Goal: Task Accomplishment & Management: Manage account settings

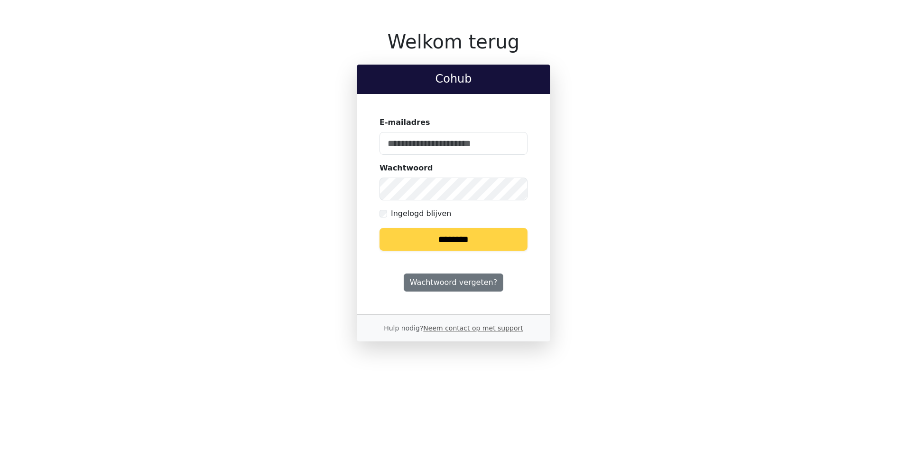
type input "**********"
click at [459, 239] on input "********" at bounding box center [454, 239] width 148 height 23
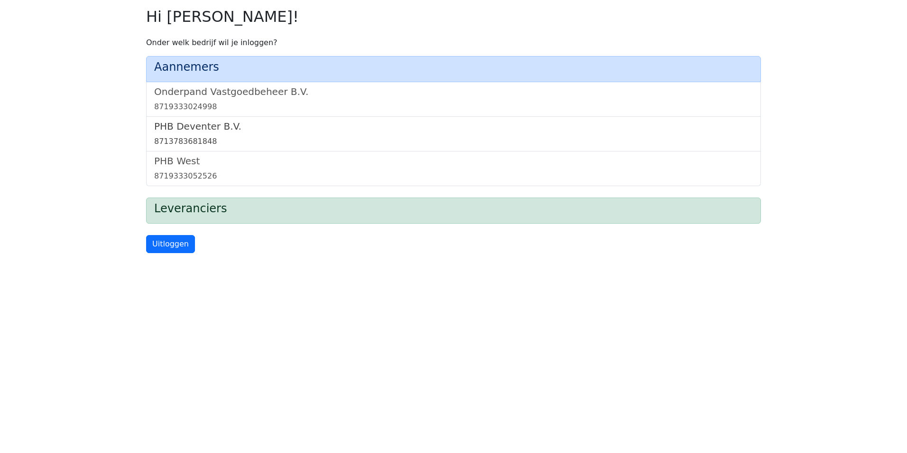
click at [226, 133] on link "PHB Deventer B.V. 8713783681848" at bounding box center [453, 134] width 599 height 27
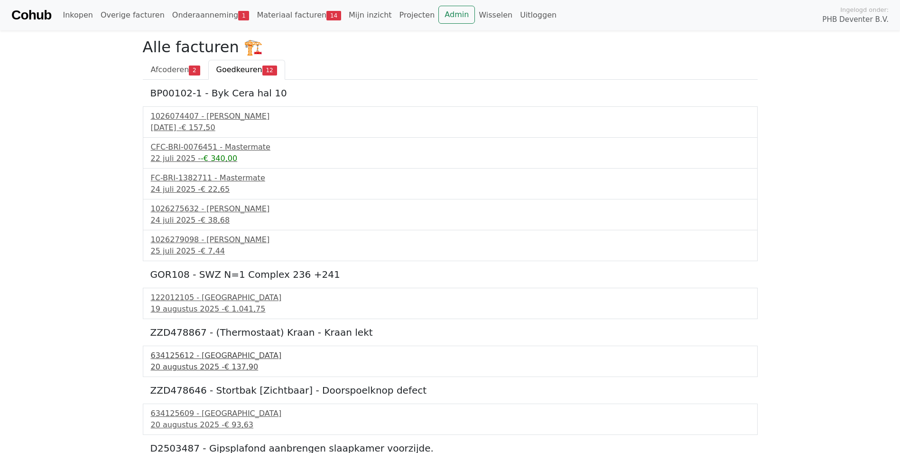
click at [193, 358] on div "634125612 - [GEOGRAPHIC_DATA]" at bounding box center [450, 355] width 599 height 11
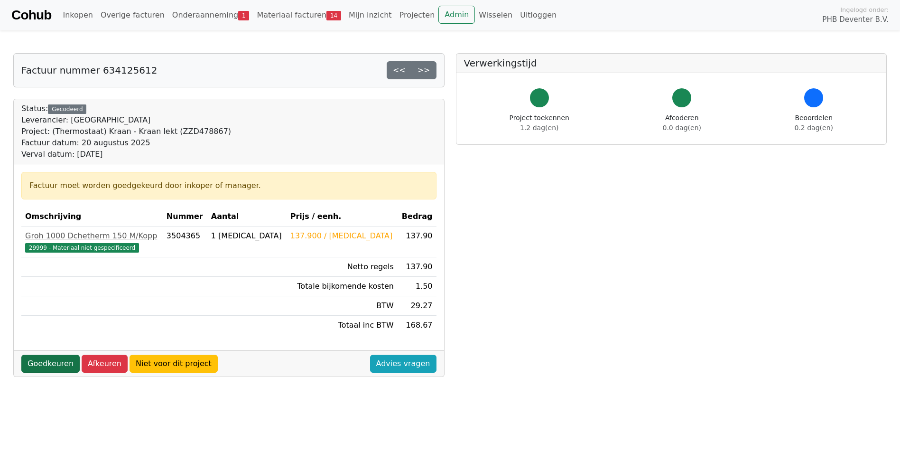
click at [55, 360] on link "Goedkeuren" at bounding box center [50, 363] width 58 height 18
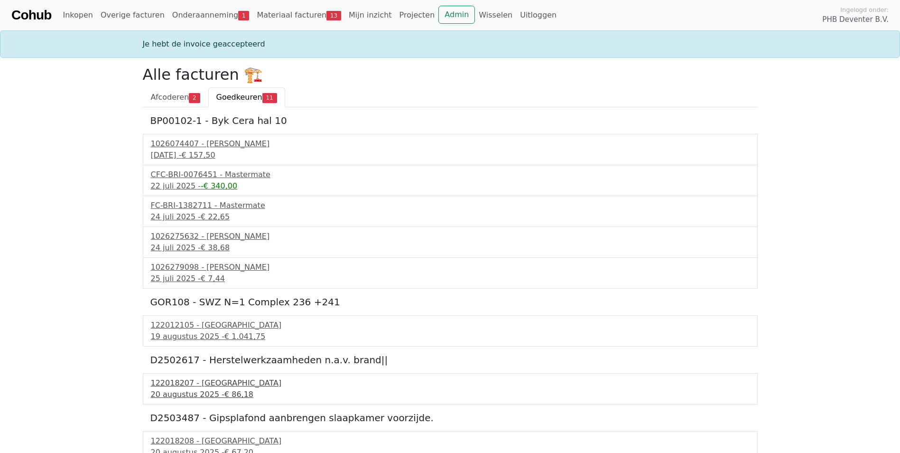
click at [177, 391] on div "[DATE] - € 86,18" at bounding box center [450, 394] width 599 height 11
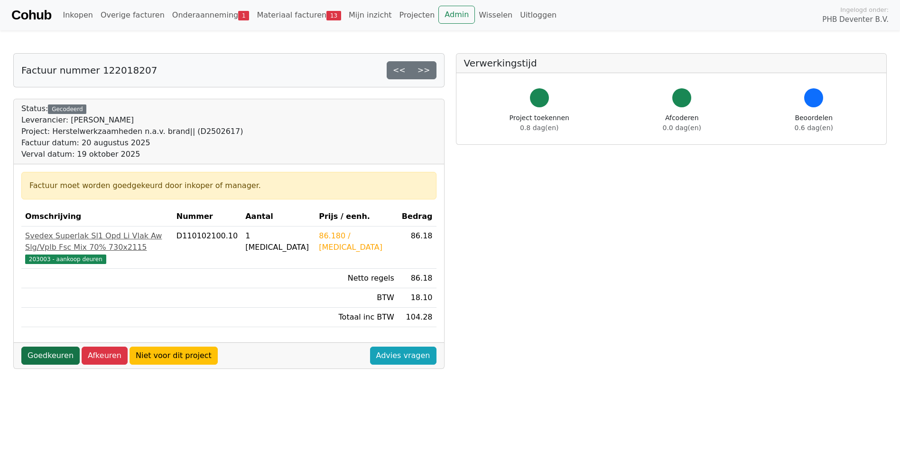
click at [56, 346] on link "Goedkeuren" at bounding box center [50, 355] width 58 height 18
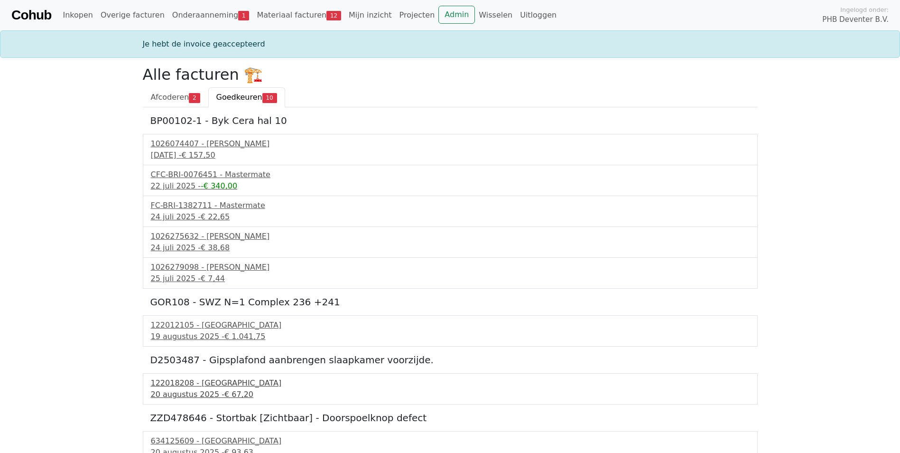
click at [168, 393] on div "20 augustus 2025 - € 67,20" at bounding box center [450, 394] width 599 height 11
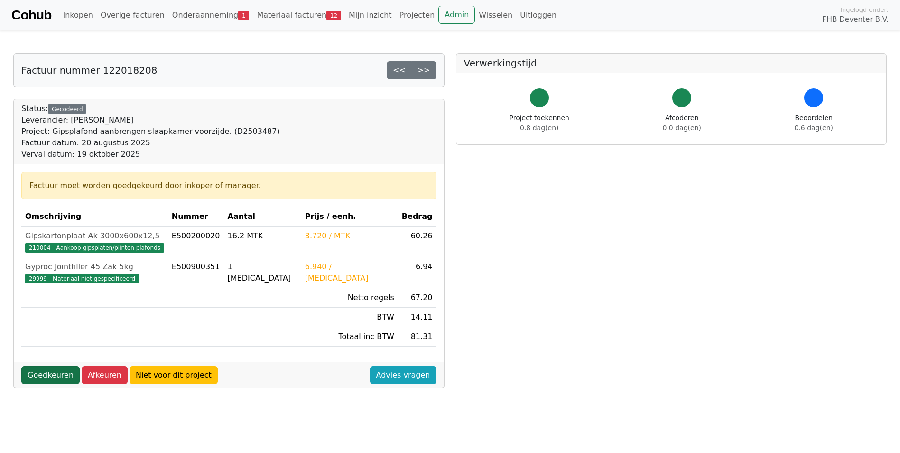
click at [50, 371] on link "Goedkeuren" at bounding box center [50, 375] width 58 height 18
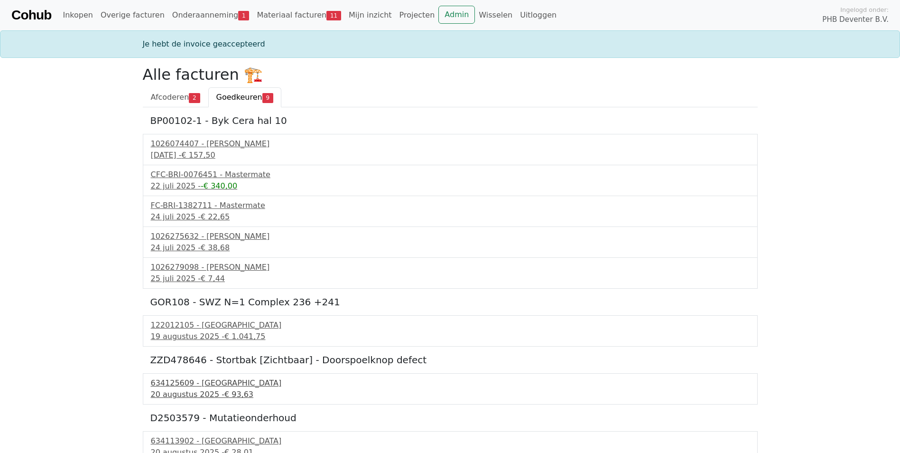
click at [165, 391] on div "20 augustus 2025 - € 93,63" at bounding box center [450, 394] width 599 height 11
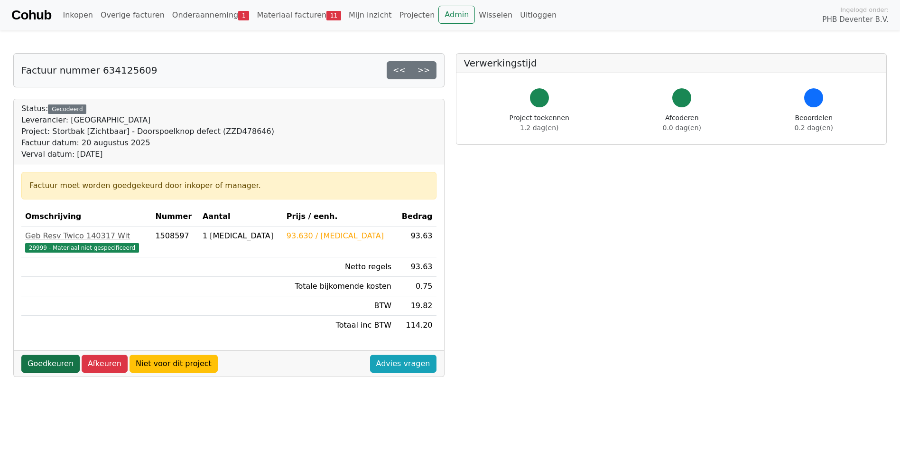
click at [55, 364] on link "Goedkeuren" at bounding box center [50, 363] width 58 height 18
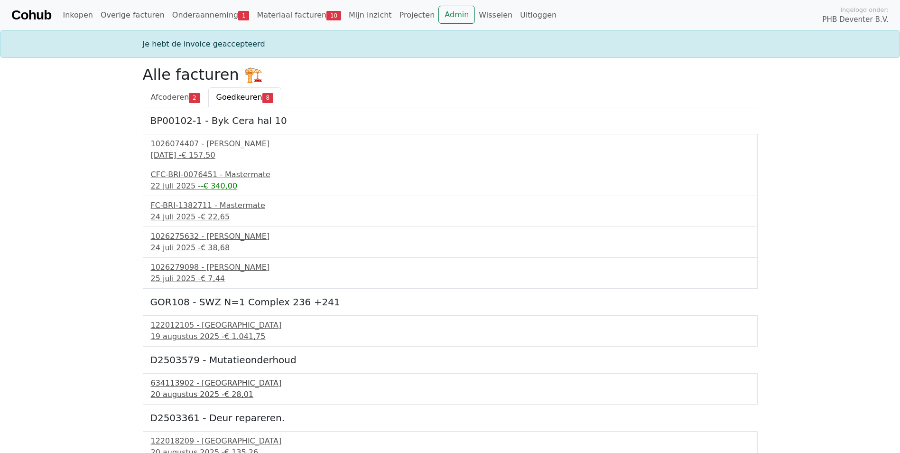
click at [168, 379] on div "634113902 - Technische Unie" at bounding box center [450, 382] width 599 height 11
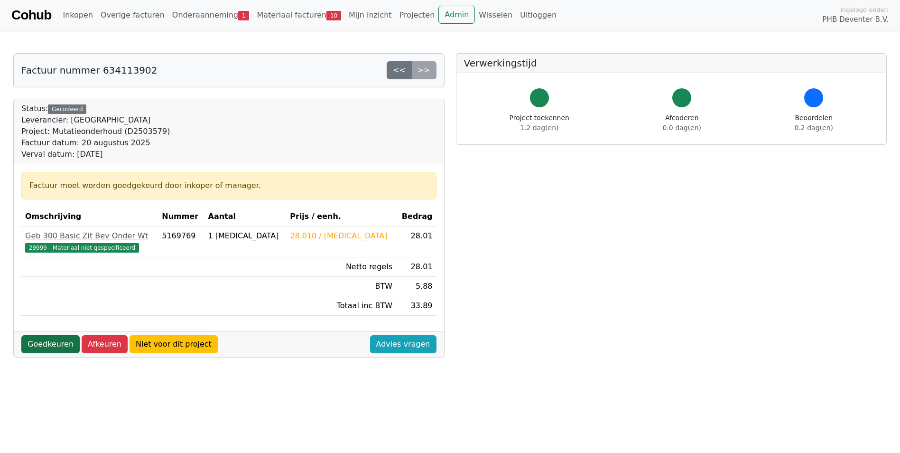
click at [61, 343] on link "Goedkeuren" at bounding box center [50, 344] width 58 height 18
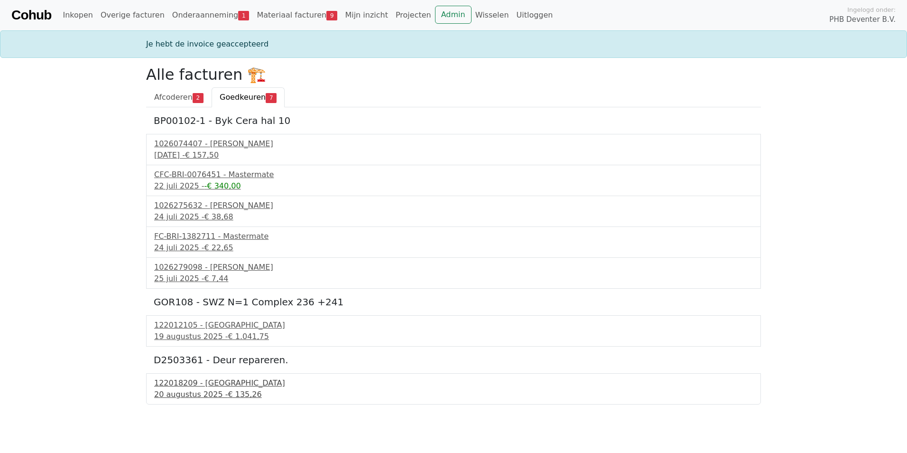
click at [175, 387] on div "122018209 - [GEOGRAPHIC_DATA]" at bounding box center [453, 382] width 599 height 11
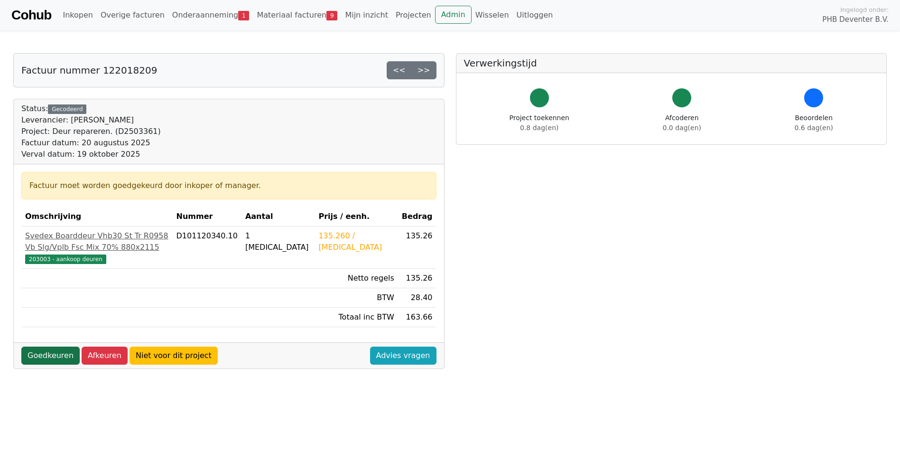
click at [56, 364] on link "Goedkeuren" at bounding box center [50, 355] width 58 height 18
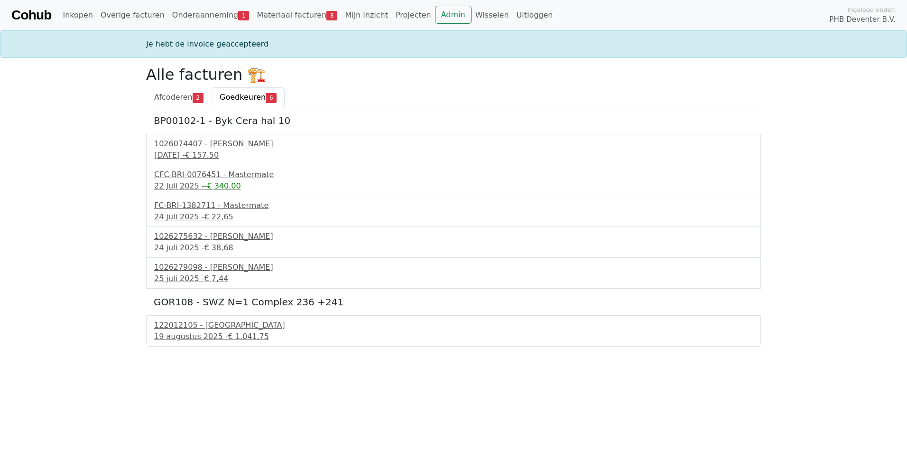
click at [234, 96] on span "Goedkeuren" at bounding box center [243, 97] width 46 height 9
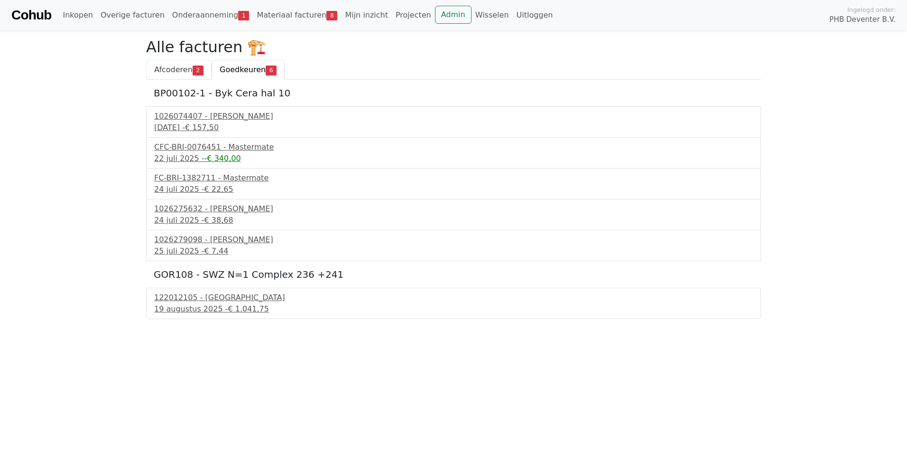
click at [174, 70] on span "Afcoderen" at bounding box center [173, 69] width 38 height 9
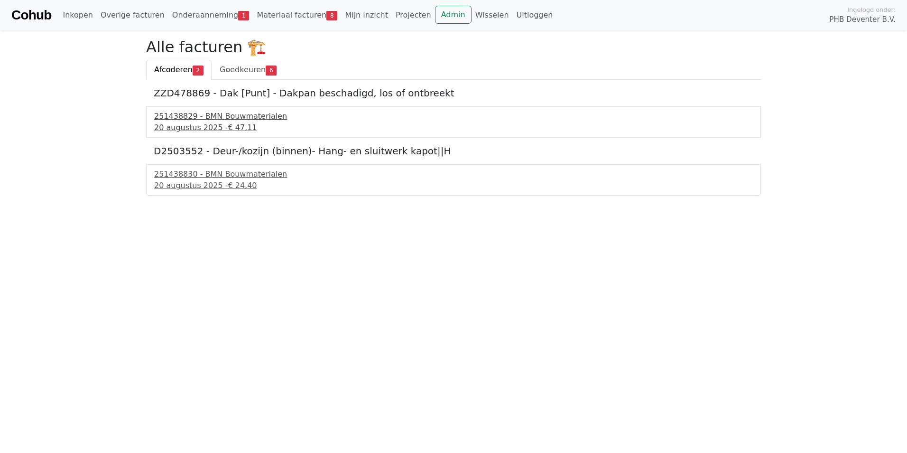
click at [176, 123] on div "20 augustus 2025 - € 47,11" at bounding box center [453, 127] width 599 height 11
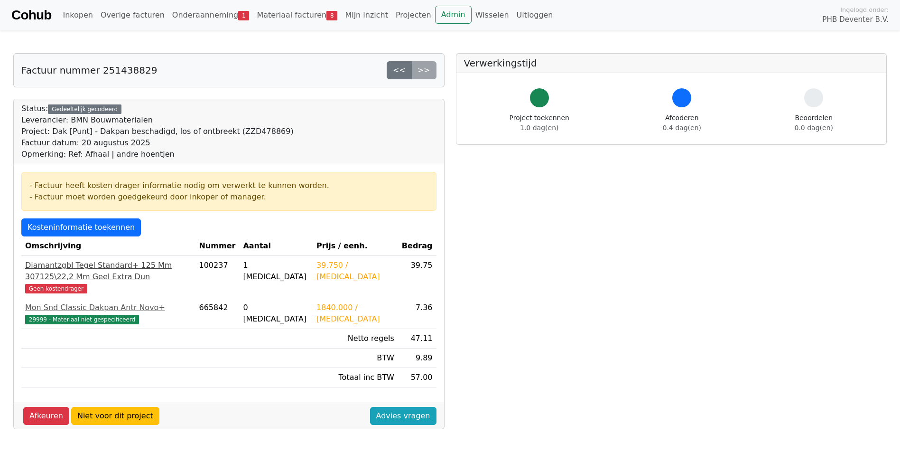
click at [60, 284] on span "Geen kostendrager" at bounding box center [56, 288] width 62 height 9
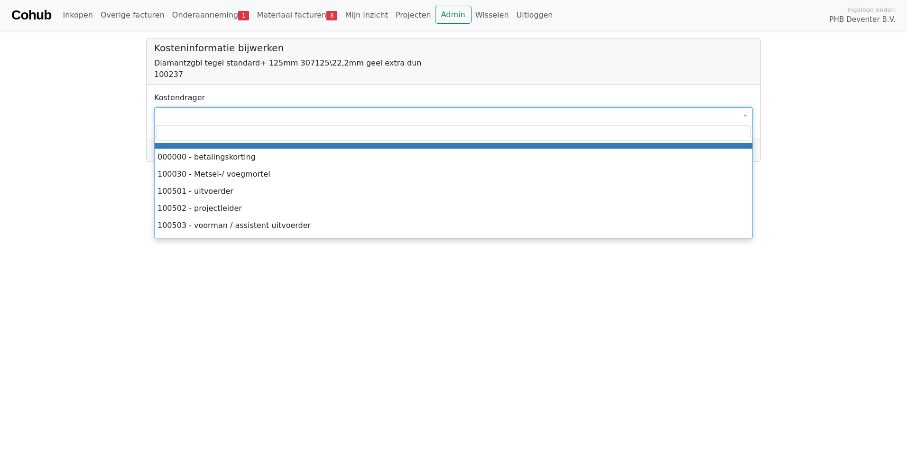
click at [181, 116] on span at bounding box center [453, 115] width 599 height 16
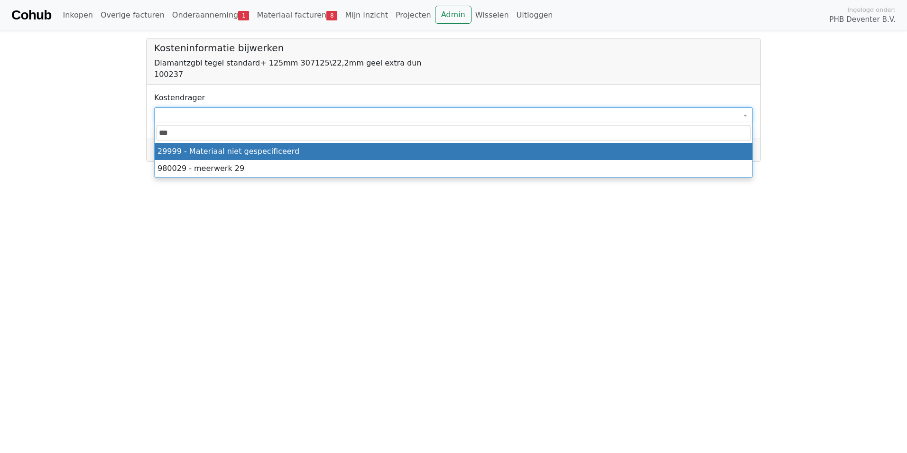
type input "****"
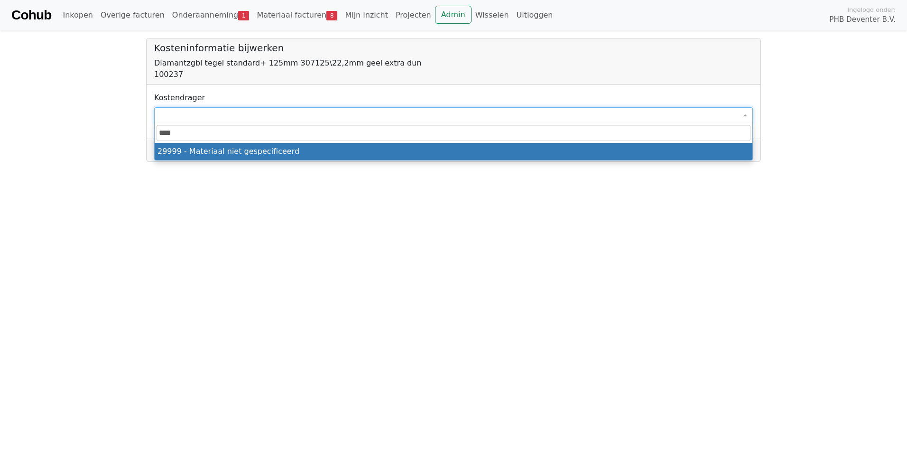
select select "****"
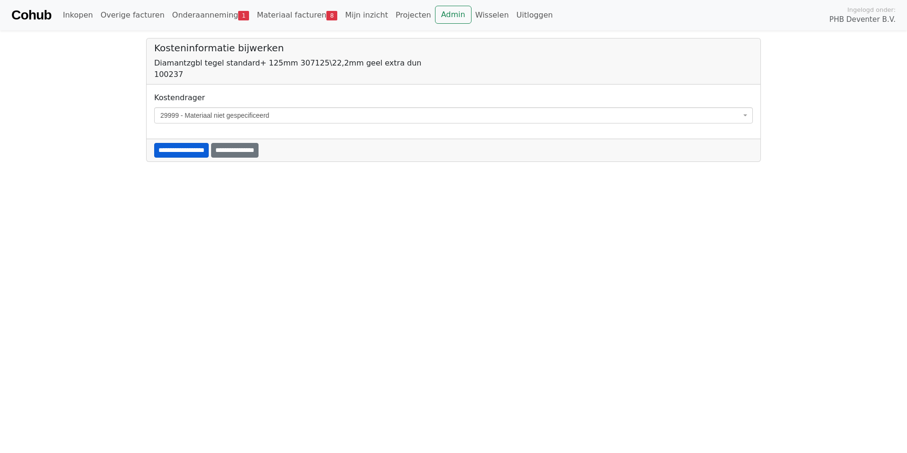
click at [196, 149] on input "**********" at bounding box center [181, 150] width 55 height 15
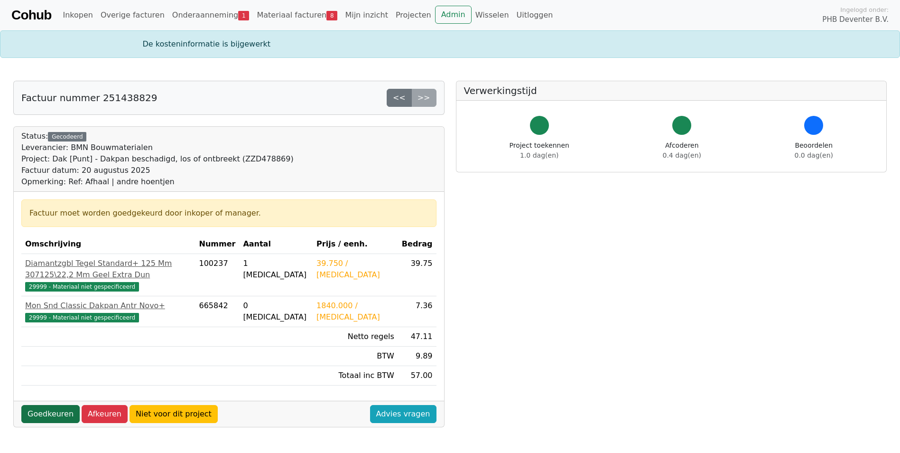
click at [48, 405] on link "Goedkeuren" at bounding box center [50, 414] width 58 height 18
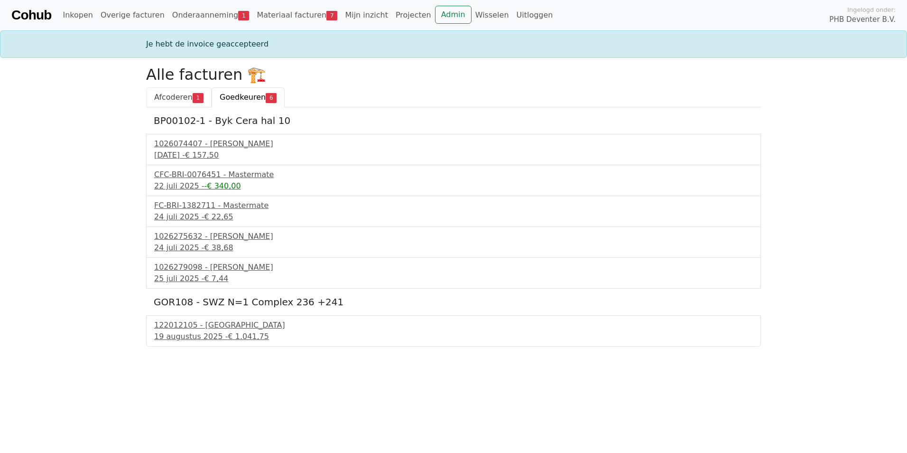
click at [179, 93] on span "Afcoderen" at bounding box center [173, 97] width 38 height 9
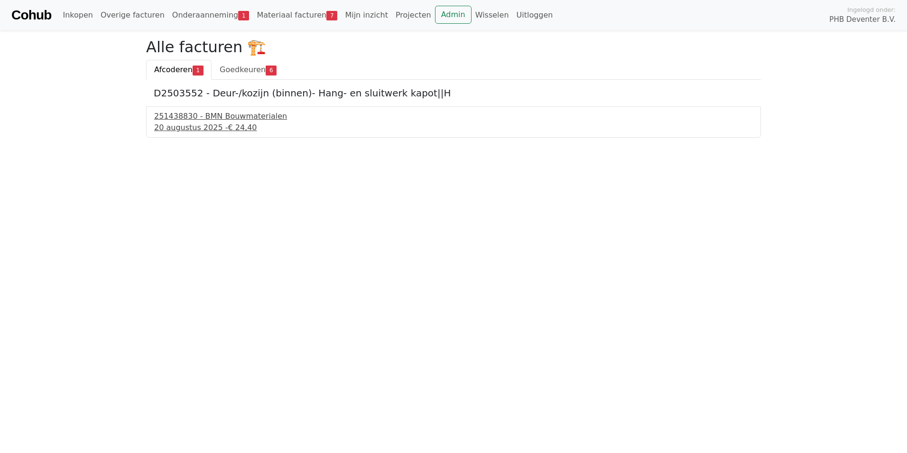
click at [179, 116] on div "251438830 - BMN Bouwmaterialen" at bounding box center [453, 116] width 599 height 11
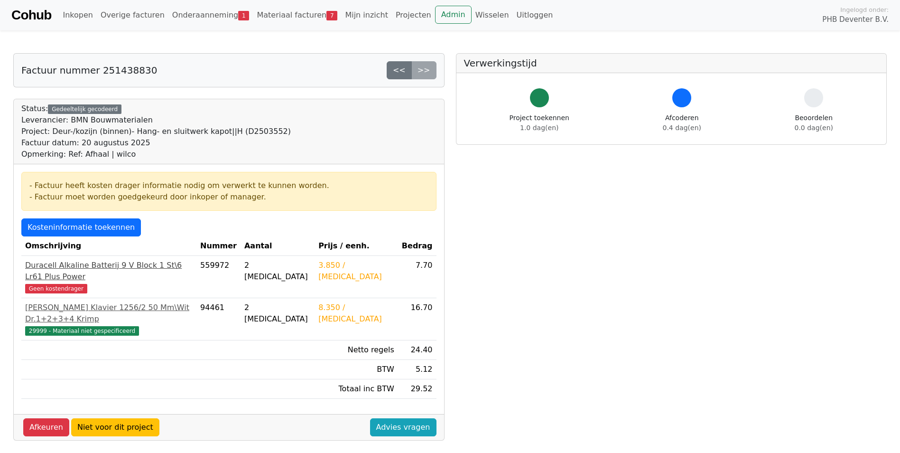
click at [56, 284] on span "Geen kostendrager" at bounding box center [56, 288] width 62 height 9
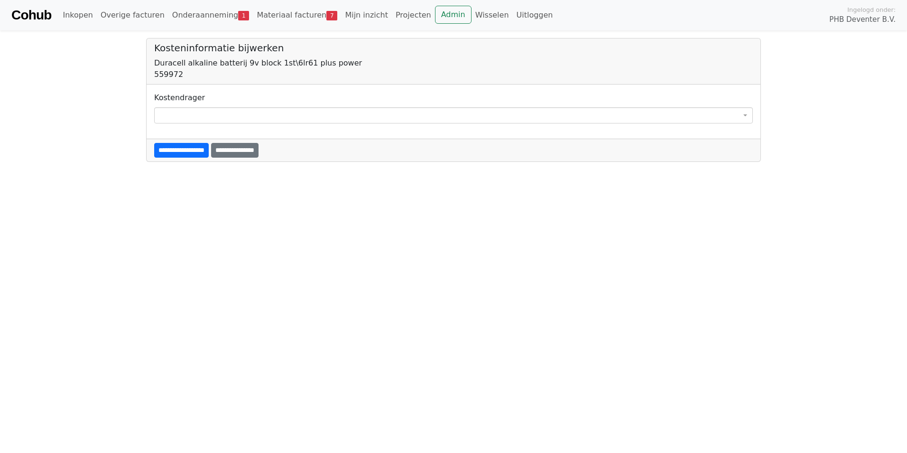
click at [213, 117] on span at bounding box center [453, 115] width 599 height 16
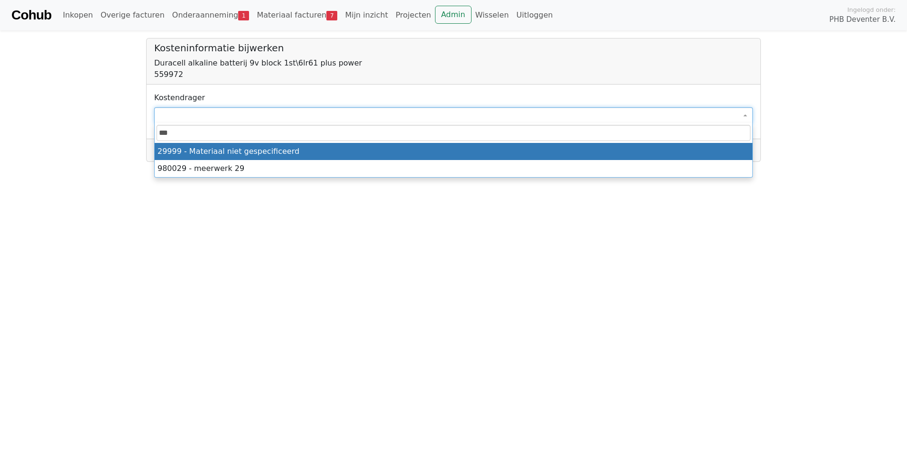
type input "****"
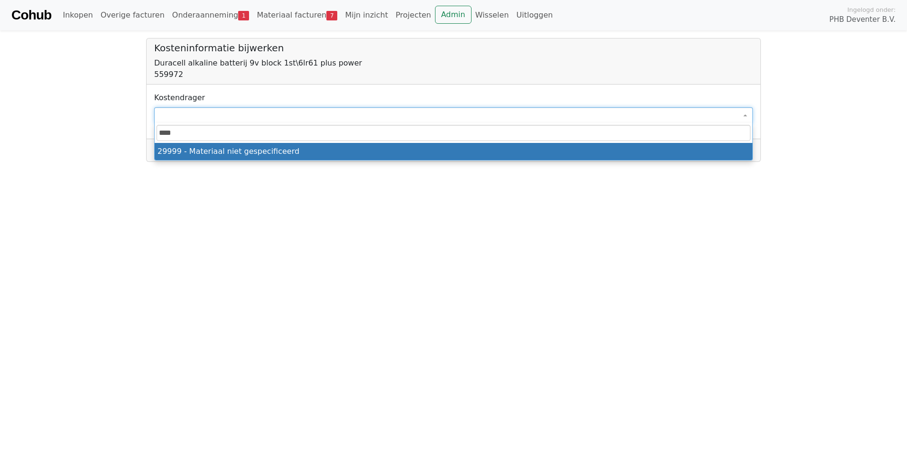
select select "****"
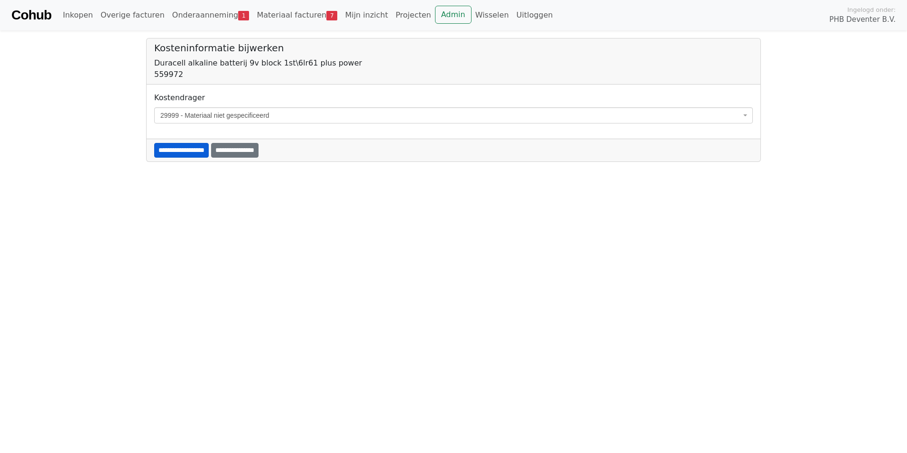
click at [178, 154] on input "**********" at bounding box center [181, 150] width 55 height 15
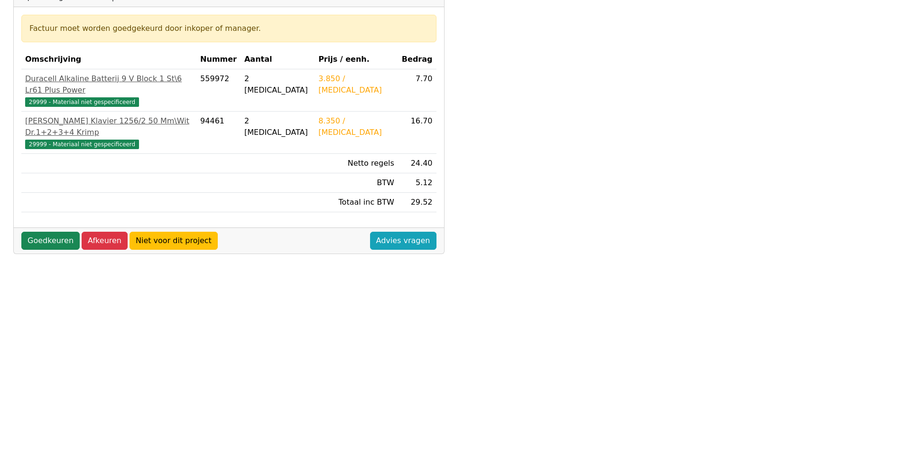
scroll to position [184, 0]
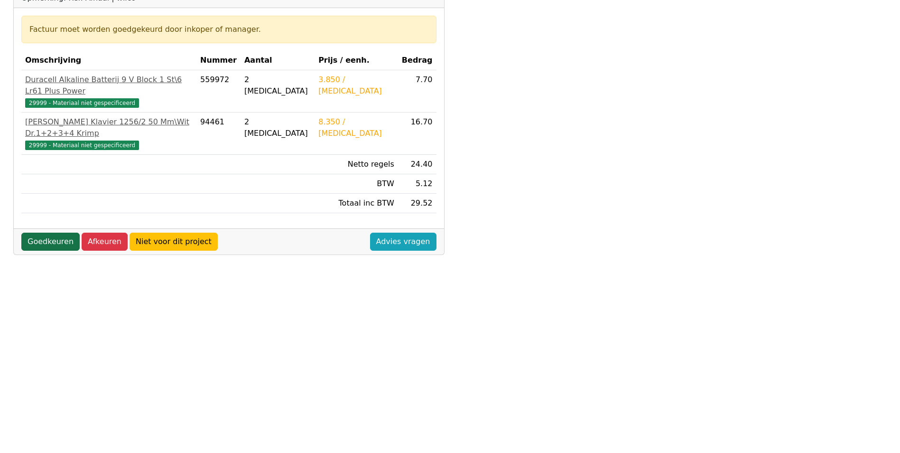
click at [49, 233] on link "Goedkeuren" at bounding box center [50, 242] width 58 height 18
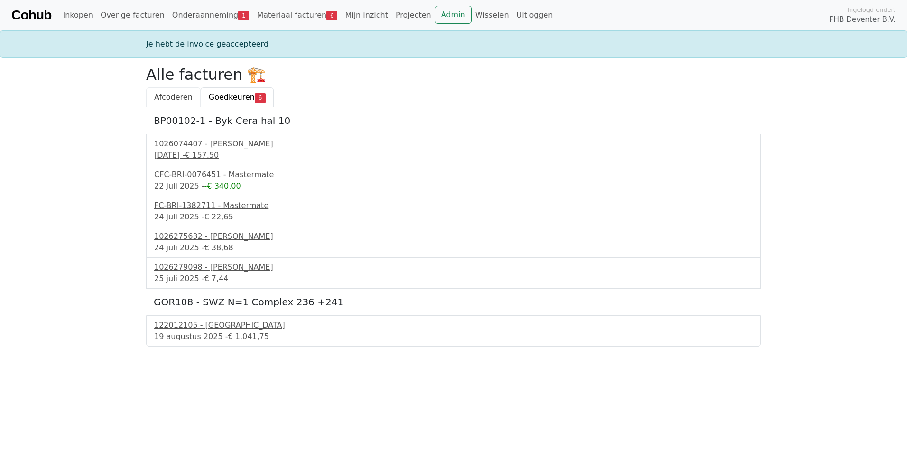
click at [166, 98] on span "Afcoderen" at bounding box center [173, 97] width 38 height 9
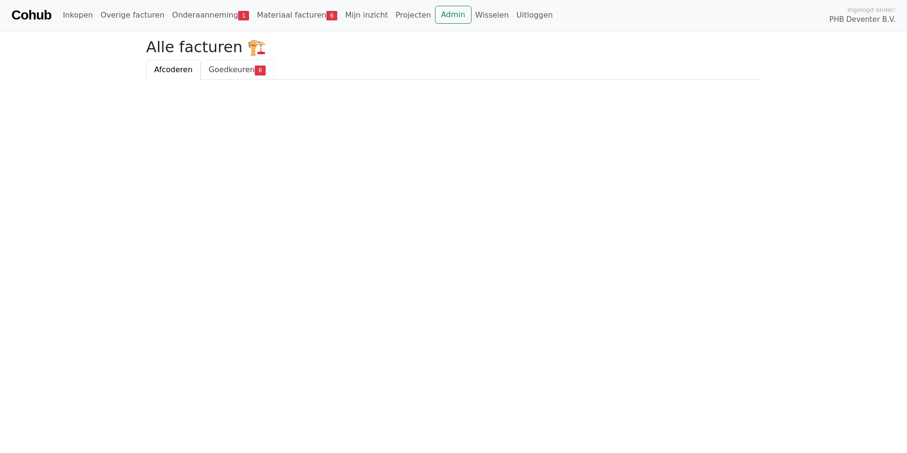
click at [229, 71] on span "Goedkeuren" at bounding box center [232, 69] width 46 height 9
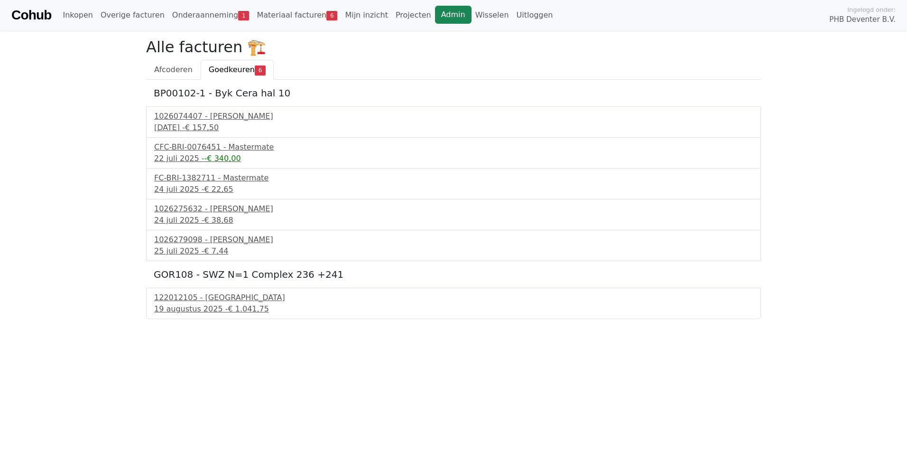
click at [435, 18] on link "Admin" at bounding box center [453, 15] width 37 height 18
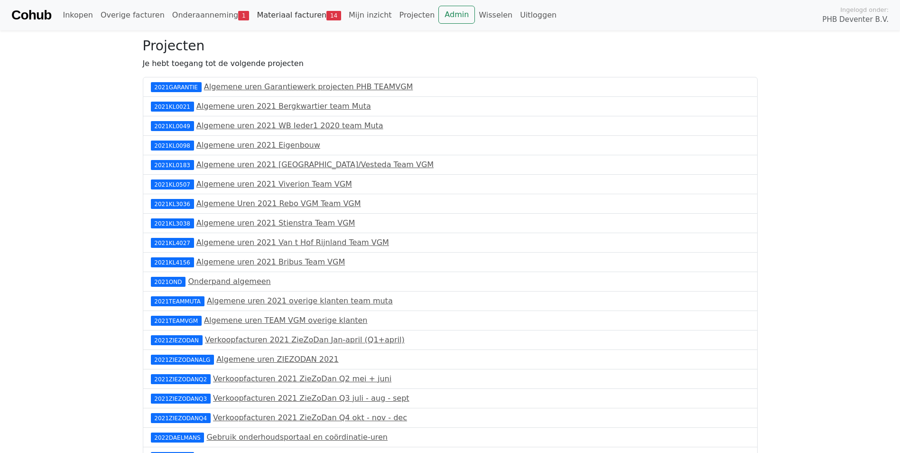
click at [279, 16] on link "Materiaal facturen 14" at bounding box center [299, 15] width 92 height 19
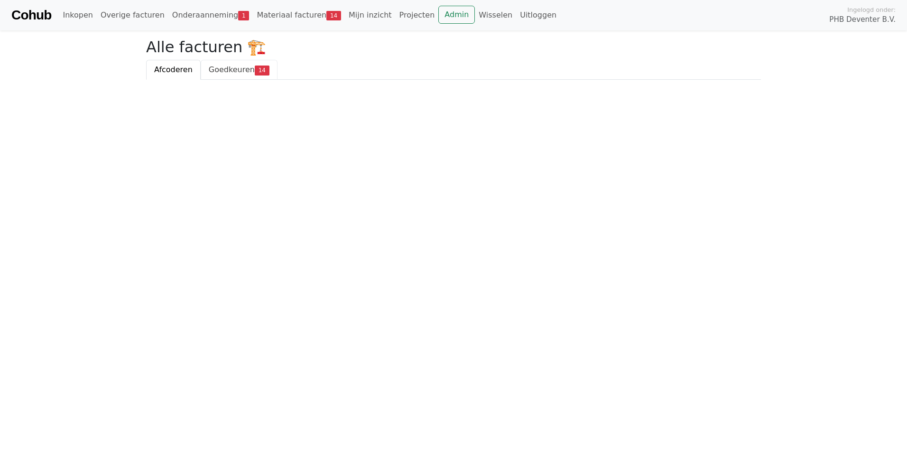
click at [222, 68] on span "Goedkeuren" at bounding box center [232, 69] width 46 height 9
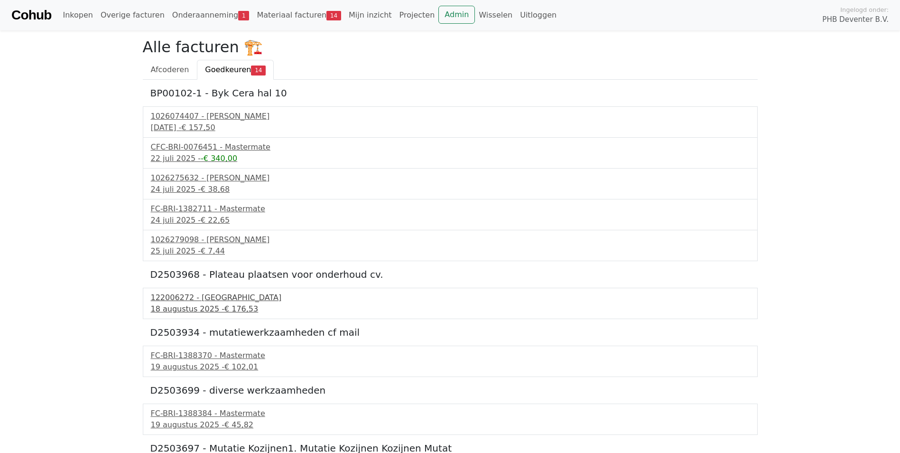
click at [168, 302] on div "122006272 - [GEOGRAPHIC_DATA]" at bounding box center [450, 297] width 599 height 11
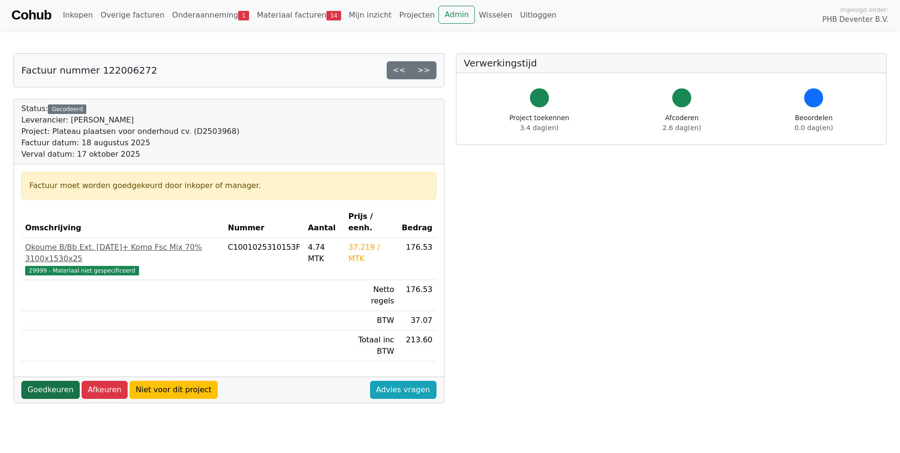
click at [43, 381] on link "Goedkeuren" at bounding box center [50, 390] width 58 height 18
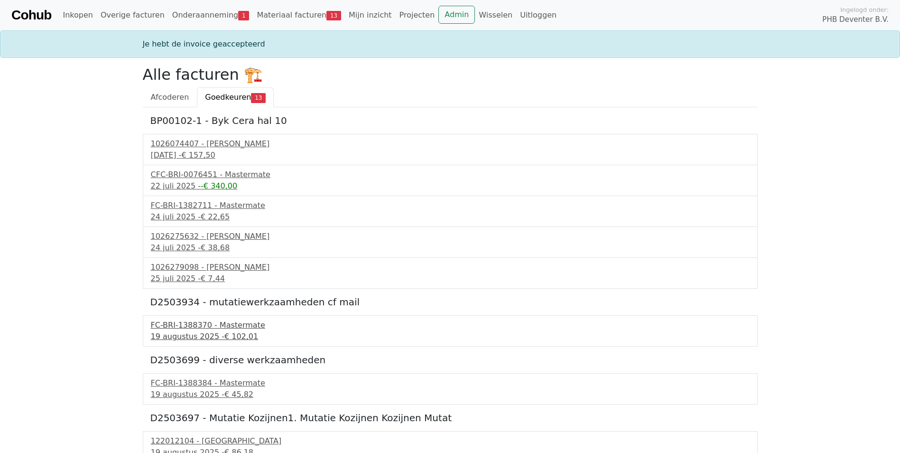
click at [186, 332] on div "19 augustus 2025 - € 102,01" at bounding box center [450, 336] width 599 height 11
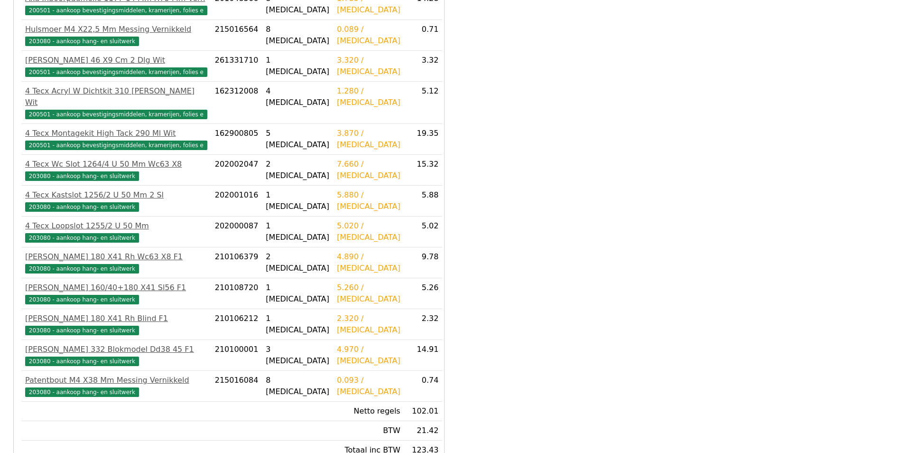
scroll to position [298, 0]
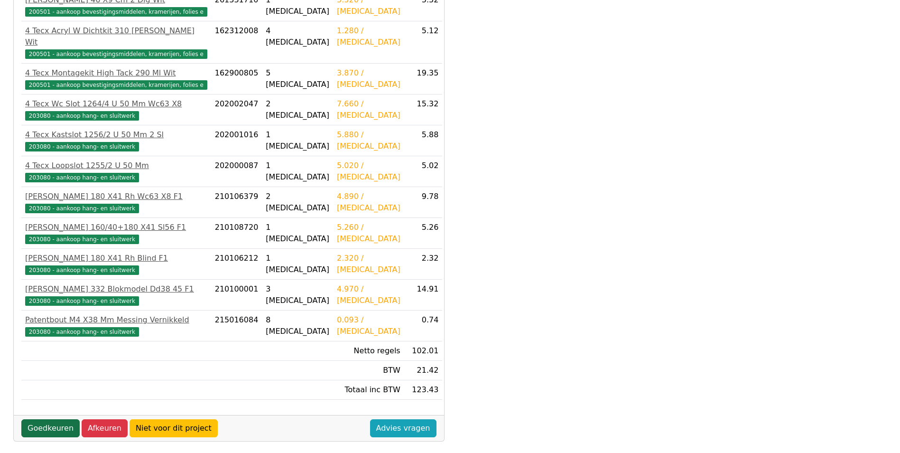
click at [44, 419] on link "Goedkeuren" at bounding box center [50, 428] width 58 height 18
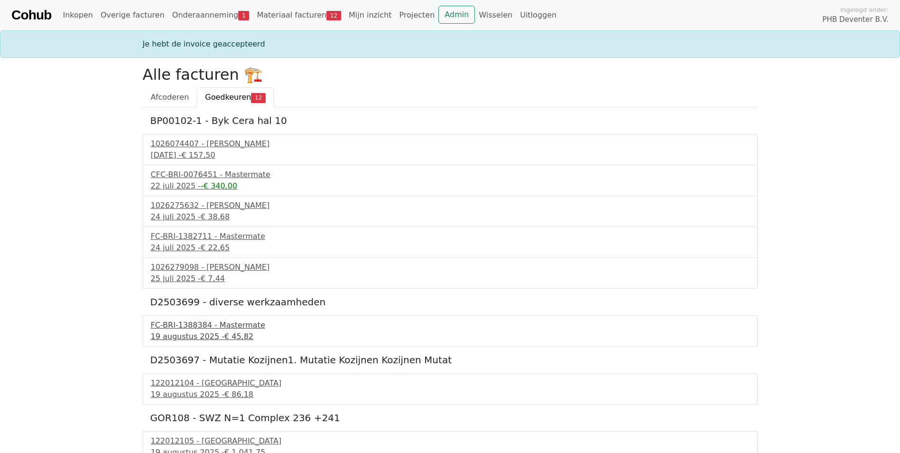
click at [170, 326] on div "FC-BRI-1388384 - Mastermate" at bounding box center [450, 324] width 599 height 11
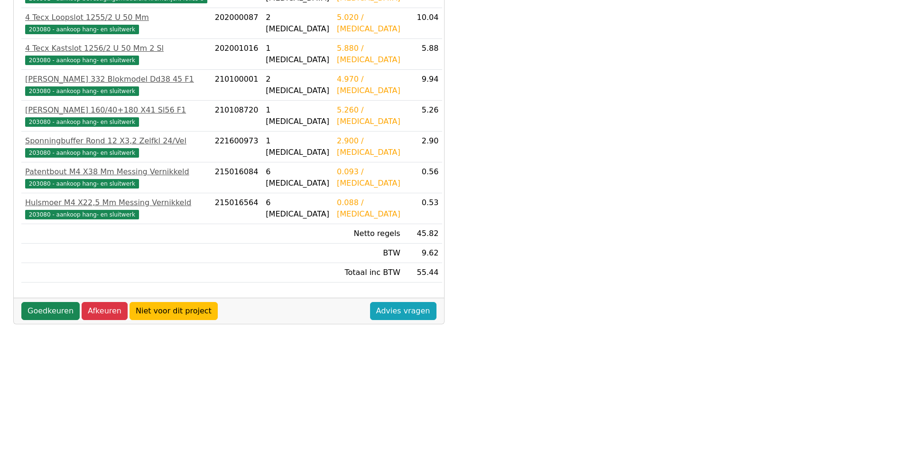
scroll to position [251, 0]
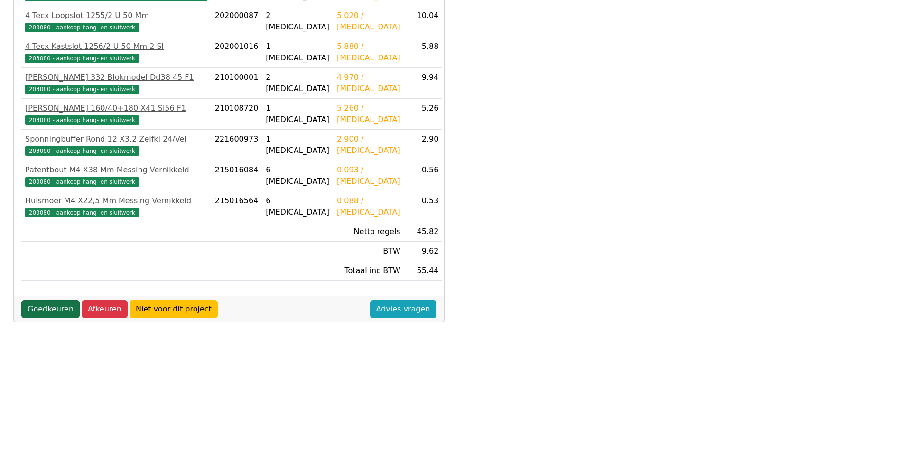
click at [61, 311] on link "Goedkeuren" at bounding box center [50, 309] width 58 height 18
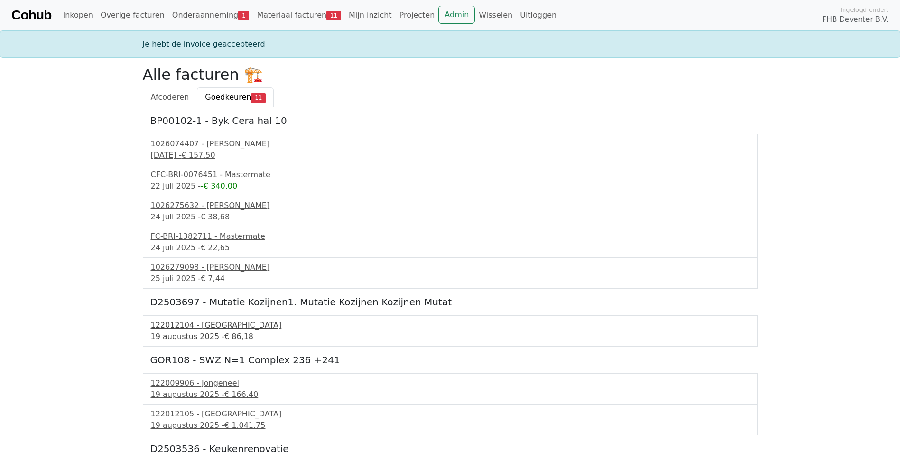
click at [173, 334] on div "[DATE] - € 86,18" at bounding box center [450, 336] width 599 height 11
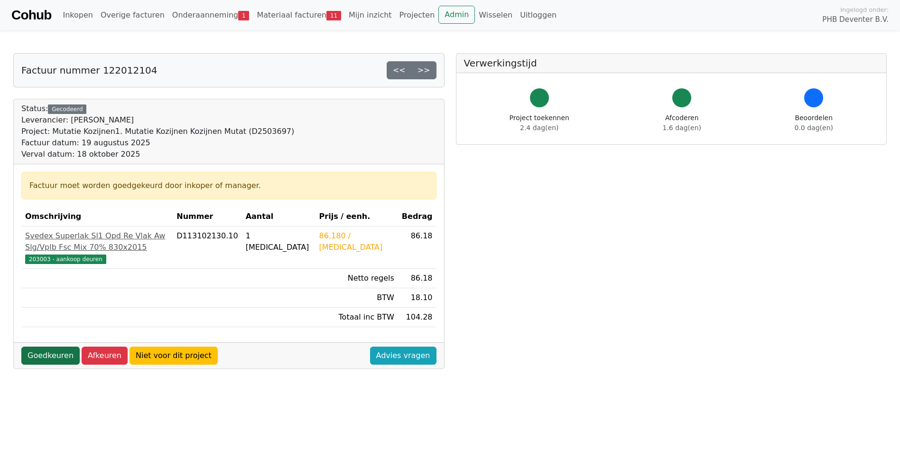
click at [53, 364] on link "Goedkeuren" at bounding box center [50, 355] width 58 height 18
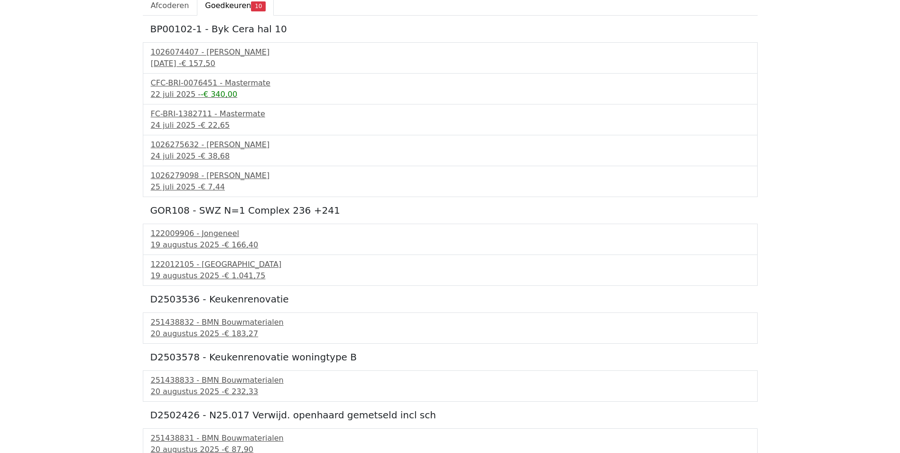
scroll to position [95, 0]
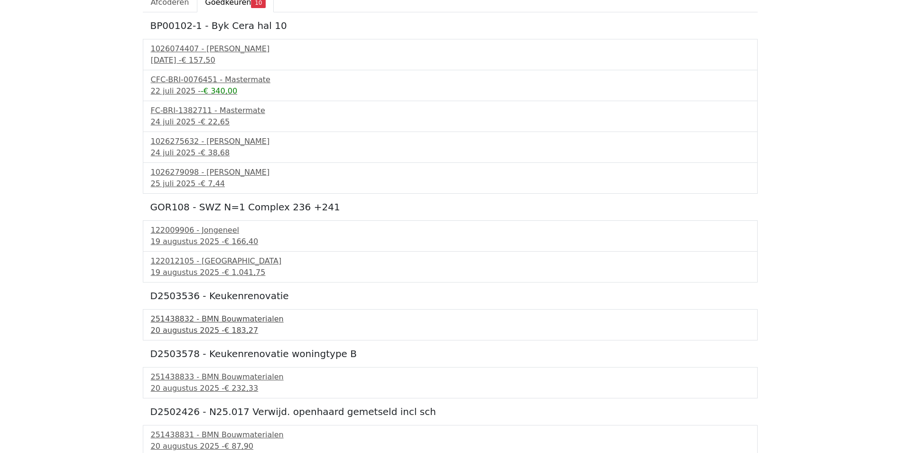
click at [172, 331] on div "[DATE] - € 183,27" at bounding box center [450, 330] width 599 height 11
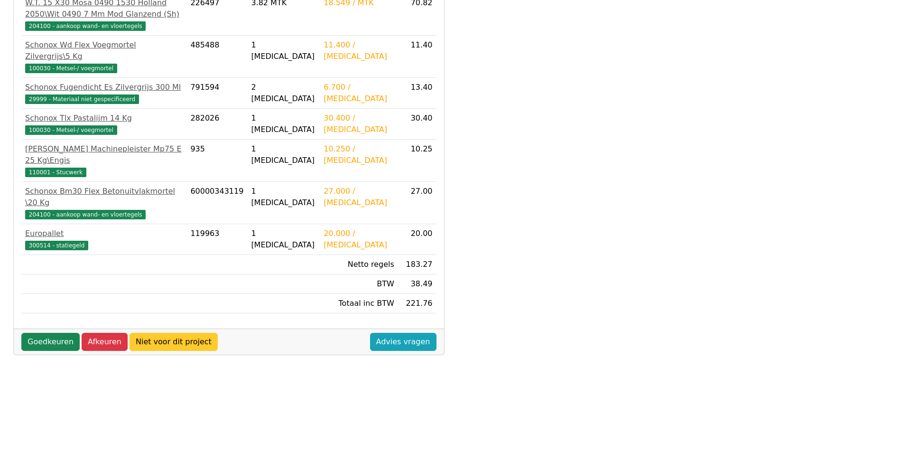
scroll to position [237, 0]
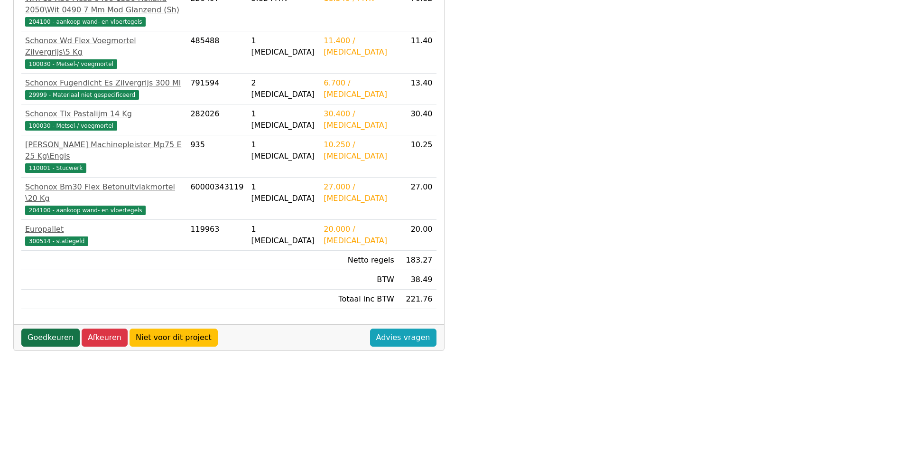
click at [47, 328] on link "Goedkeuren" at bounding box center [50, 337] width 58 height 18
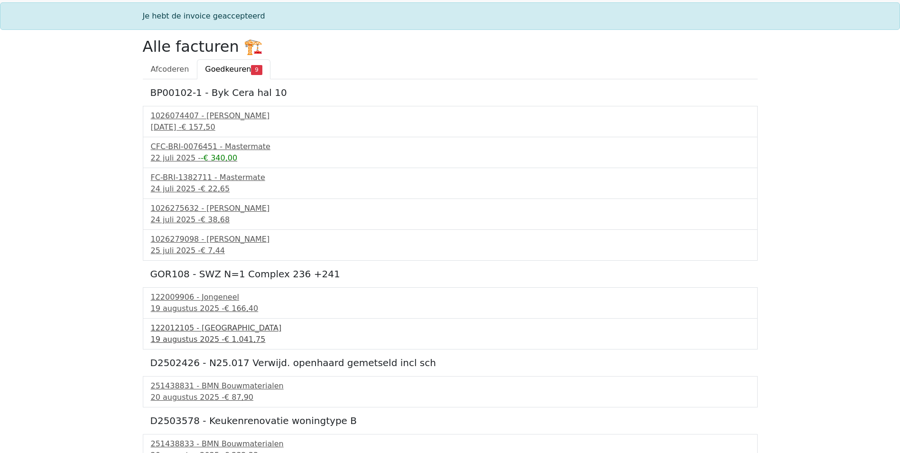
scroll to position [40, 0]
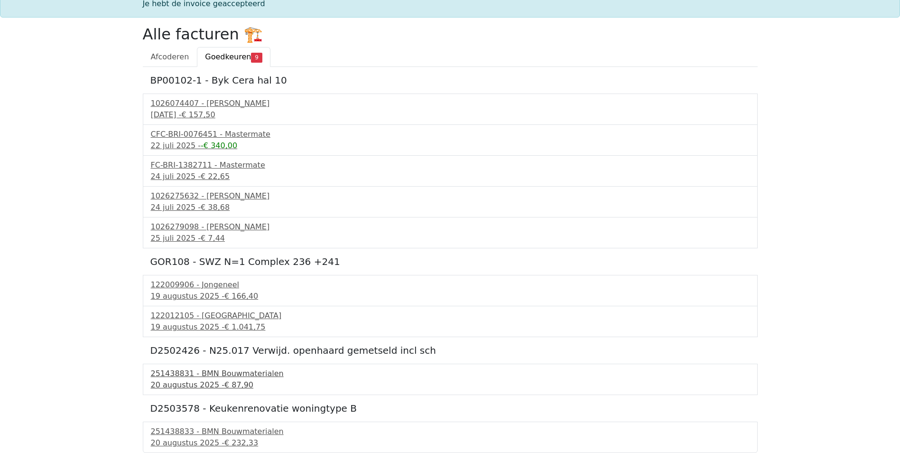
click at [167, 379] on link "251438831 - BMN Bouwmaterialen 20 augustus 2025 - € 87,90" at bounding box center [450, 379] width 599 height 23
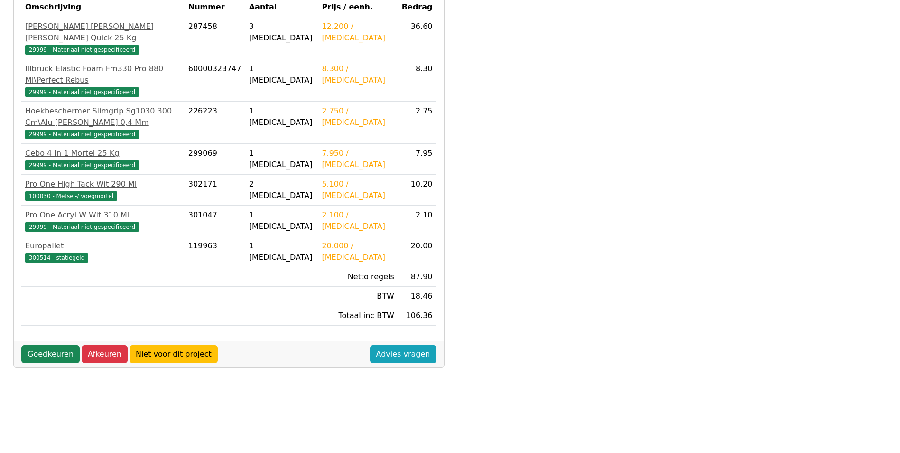
scroll to position [237, 0]
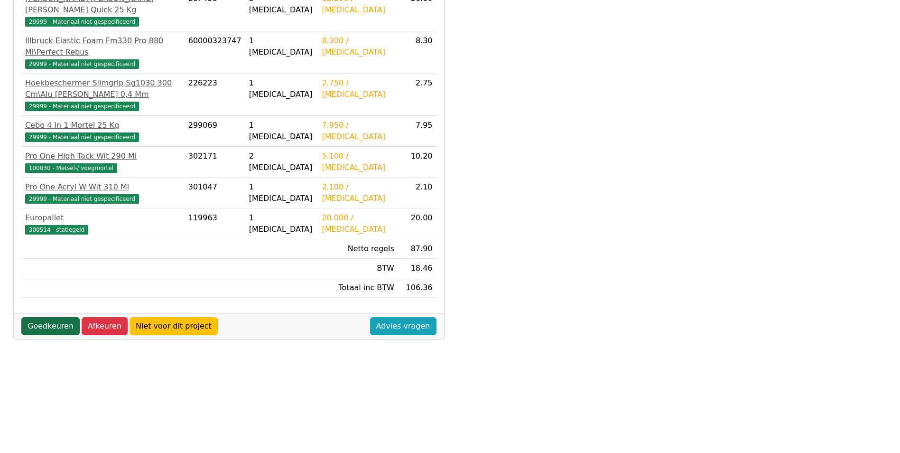
click at [56, 317] on link "Goedkeuren" at bounding box center [50, 326] width 58 height 18
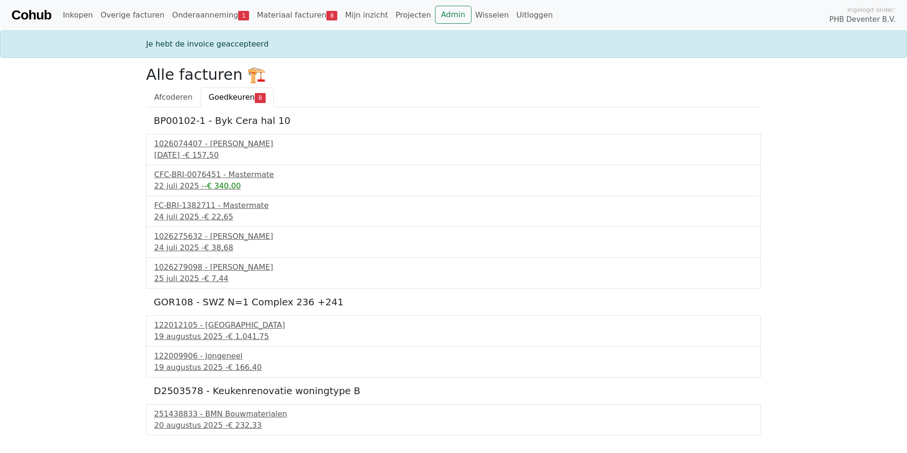
click at [227, 100] on span "Goedkeuren" at bounding box center [232, 97] width 46 height 9
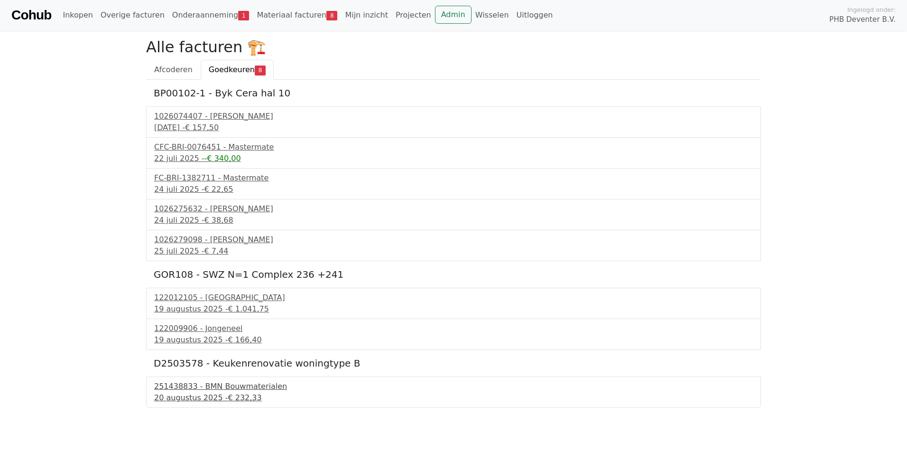
click at [177, 390] on div "251438833 - BMN Bouwmaterialen" at bounding box center [453, 386] width 599 height 11
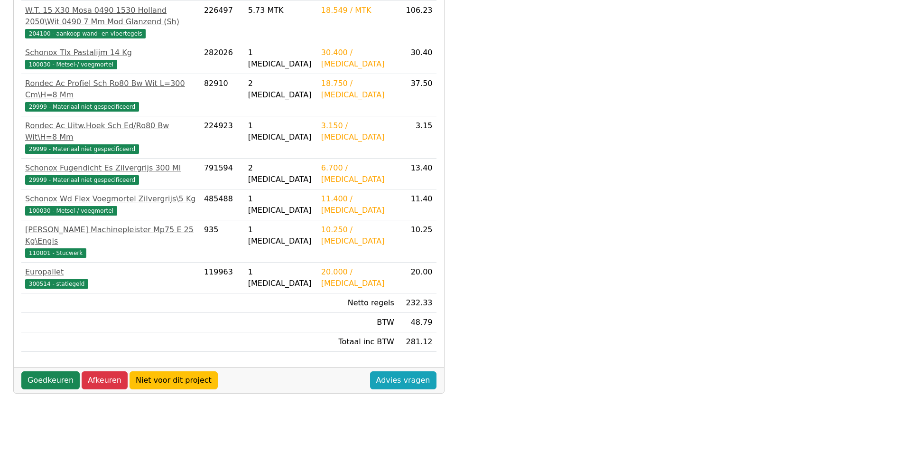
scroll to position [251, 0]
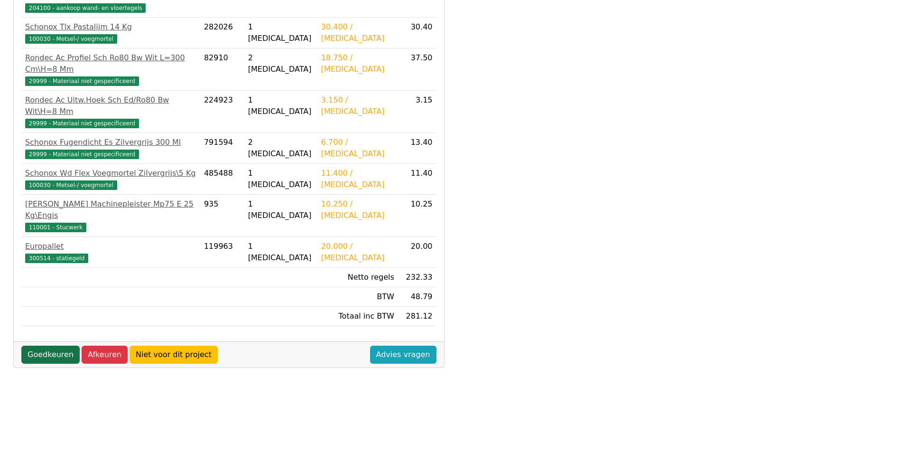
click at [52, 345] on link "Goedkeuren" at bounding box center [50, 354] width 58 height 18
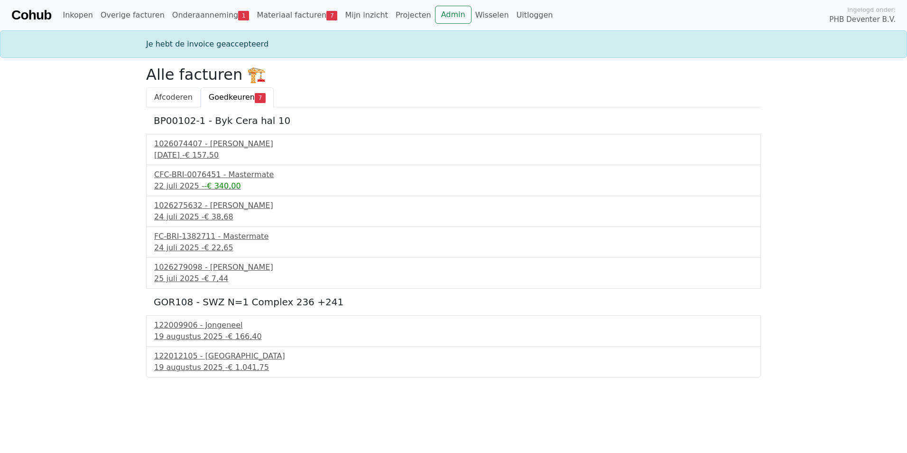
click at [178, 96] on span "Afcoderen" at bounding box center [173, 97] width 38 height 9
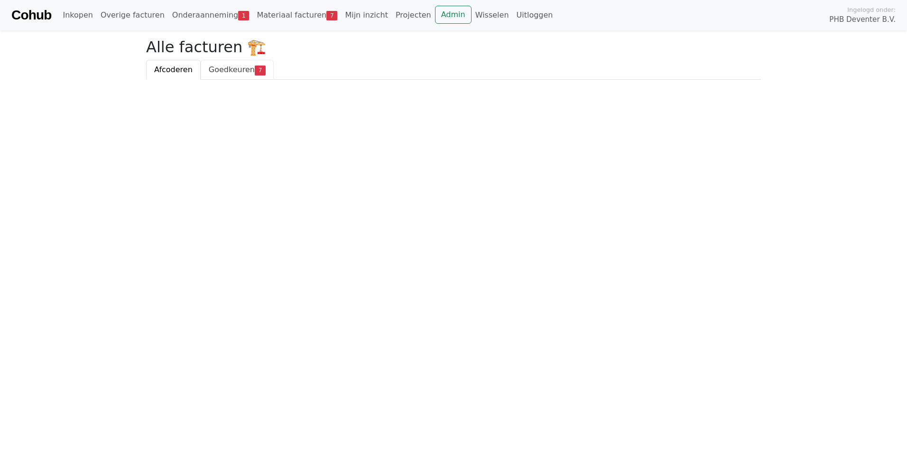
click at [220, 75] on link "Goedkeuren 7" at bounding box center [237, 70] width 73 height 20
